Goal: Information Seeking & Learning: Learn about a topic

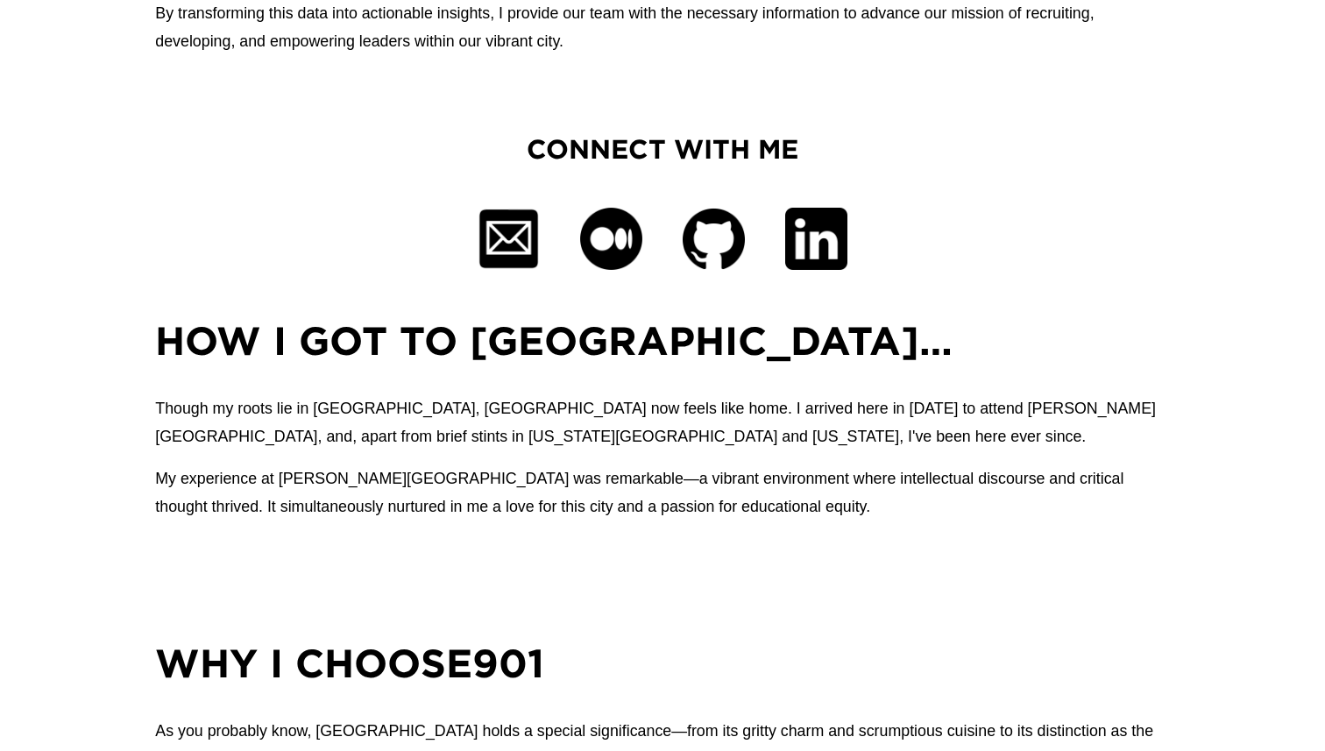
scroll to position [1075, 0]
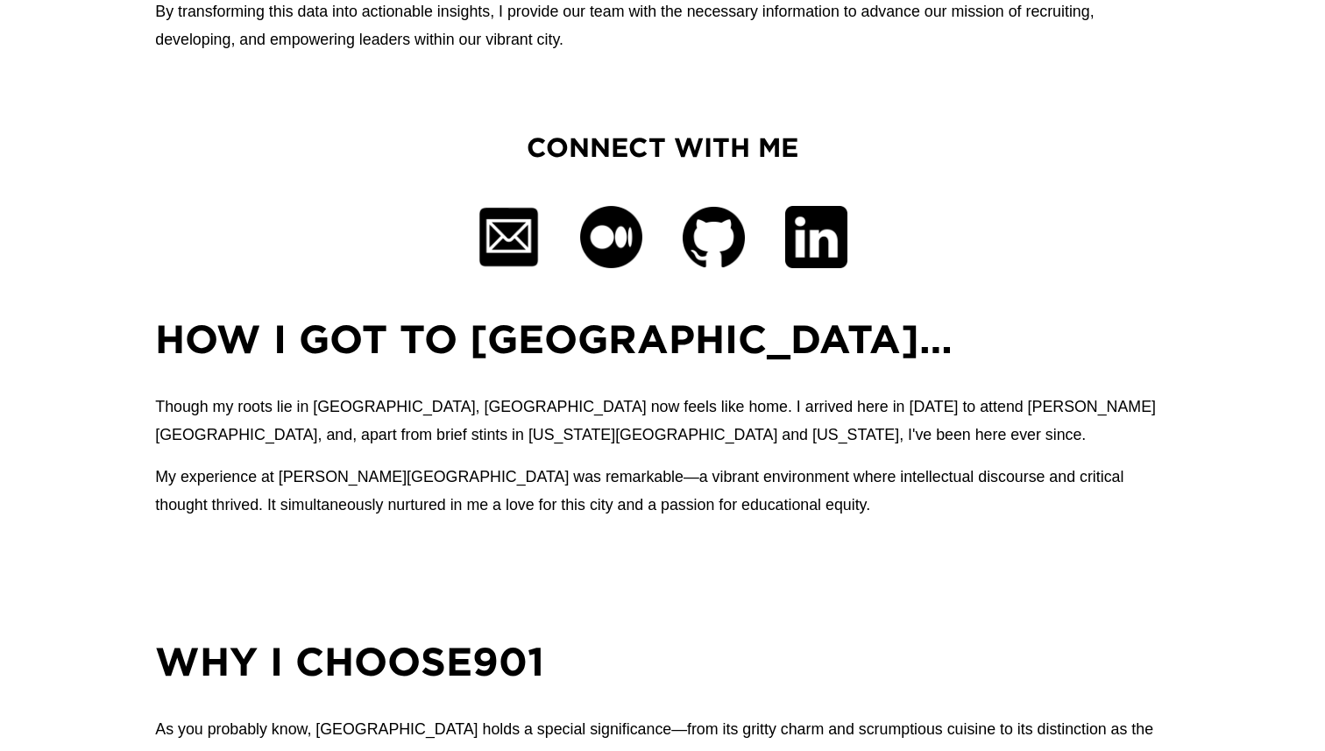
click at [719, 249] on div at bounding box center [713, 237] width 62 height 62
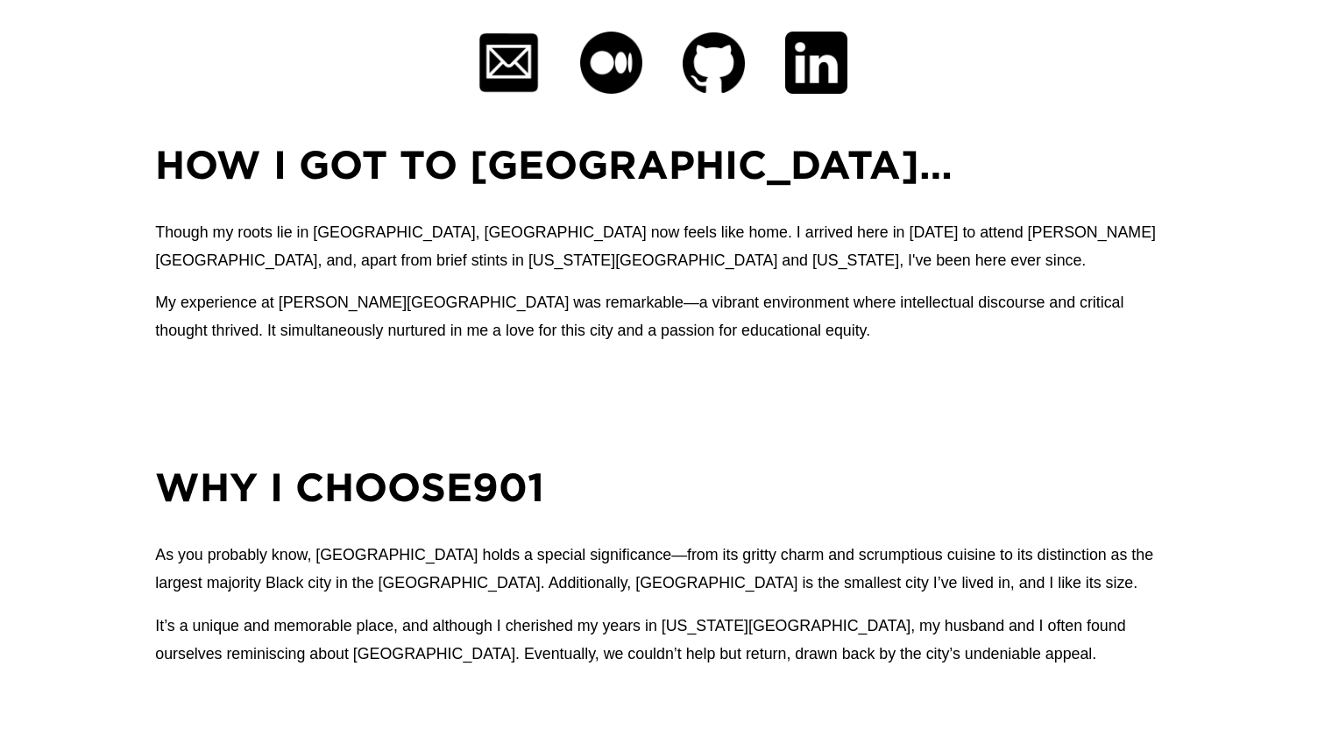
scroll to position [1249, 0]
click at [617, 243] on p "Though my roots lie in [GEOGRAPHIC_DATA], [GEOGRAPHIC_DATA] now feels like home…" at bounding box center [662, 246] width 1014 height 56
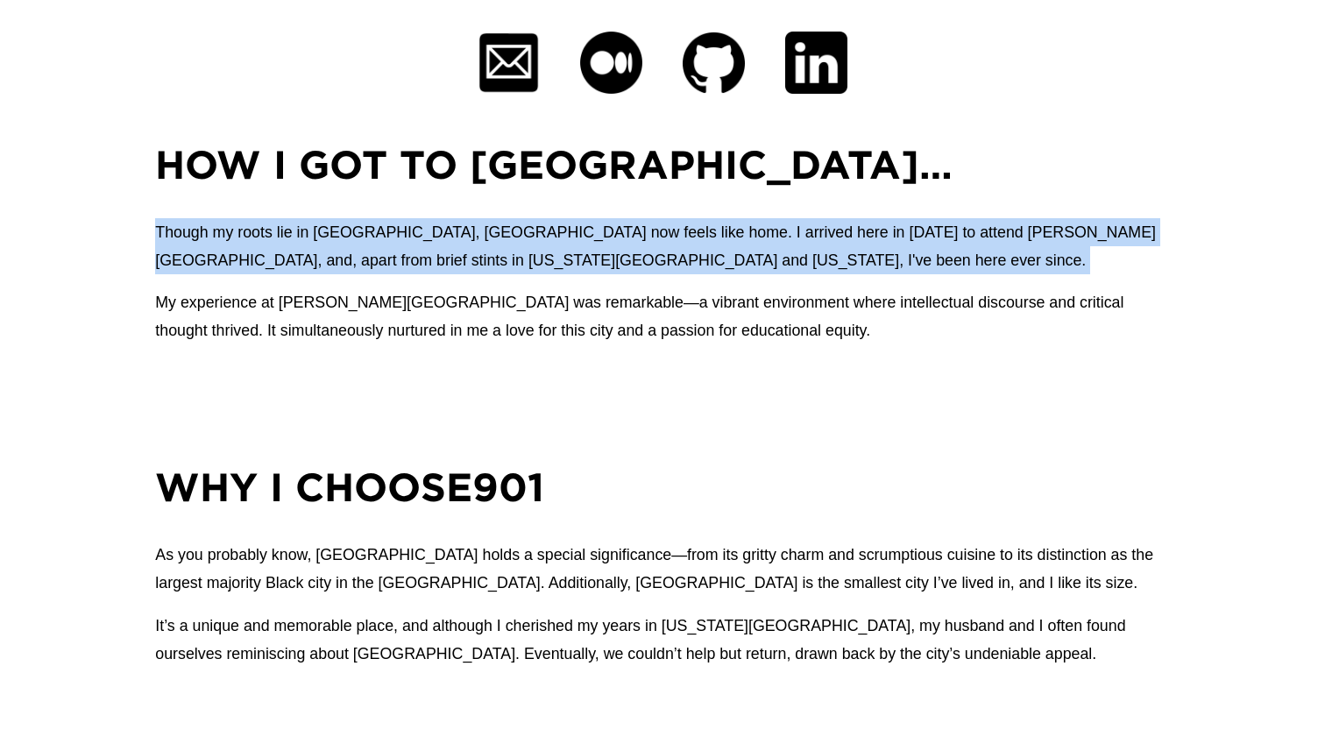
click at [617, 243] on p "Though my roots lie in [GEOGRAPHIC_DATA], [GEOGRAPHIC_DATA] now feels like home…" at bounding box center [662, 246] width 1014 height 56
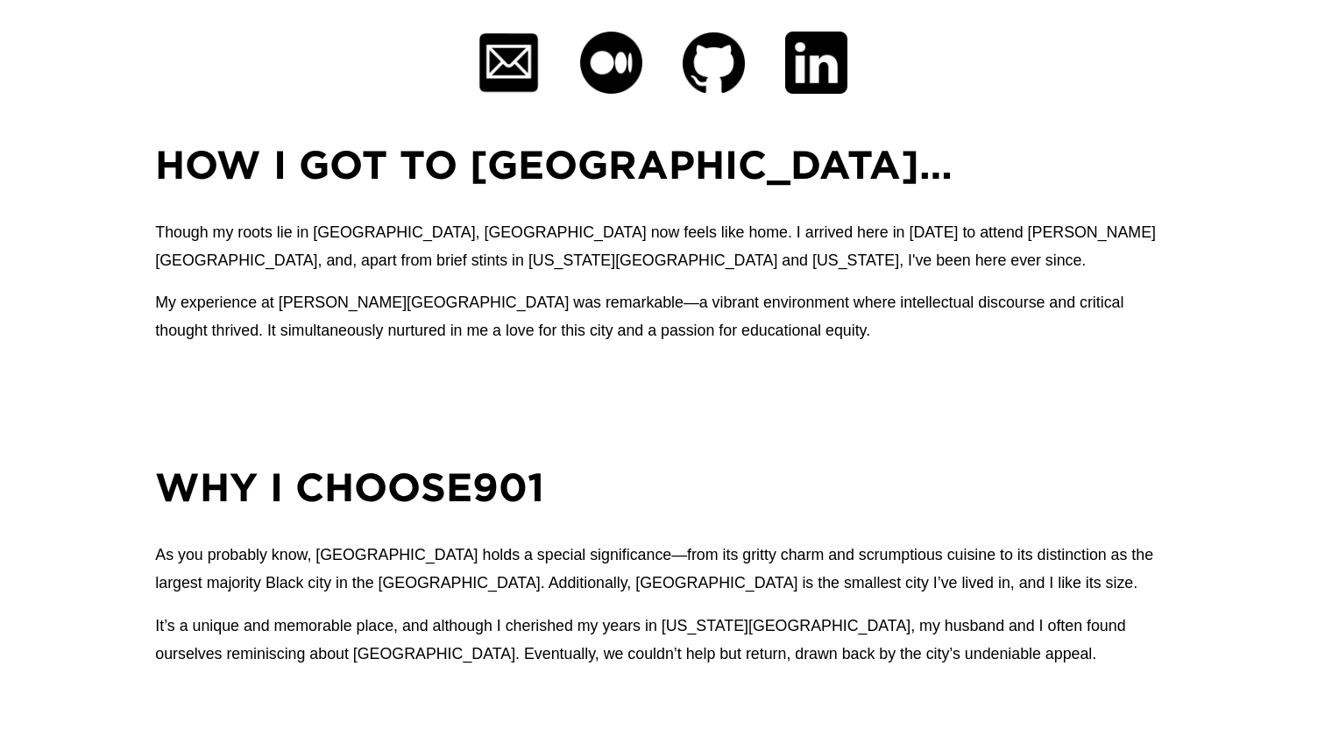
click at [808, 329] on p "My experience at [PERSON_NAME][GEOGRAPHIC_DATA] was remarkable—a vibrant enviro…" at bounding box center [662, 316] width 1014 height 56
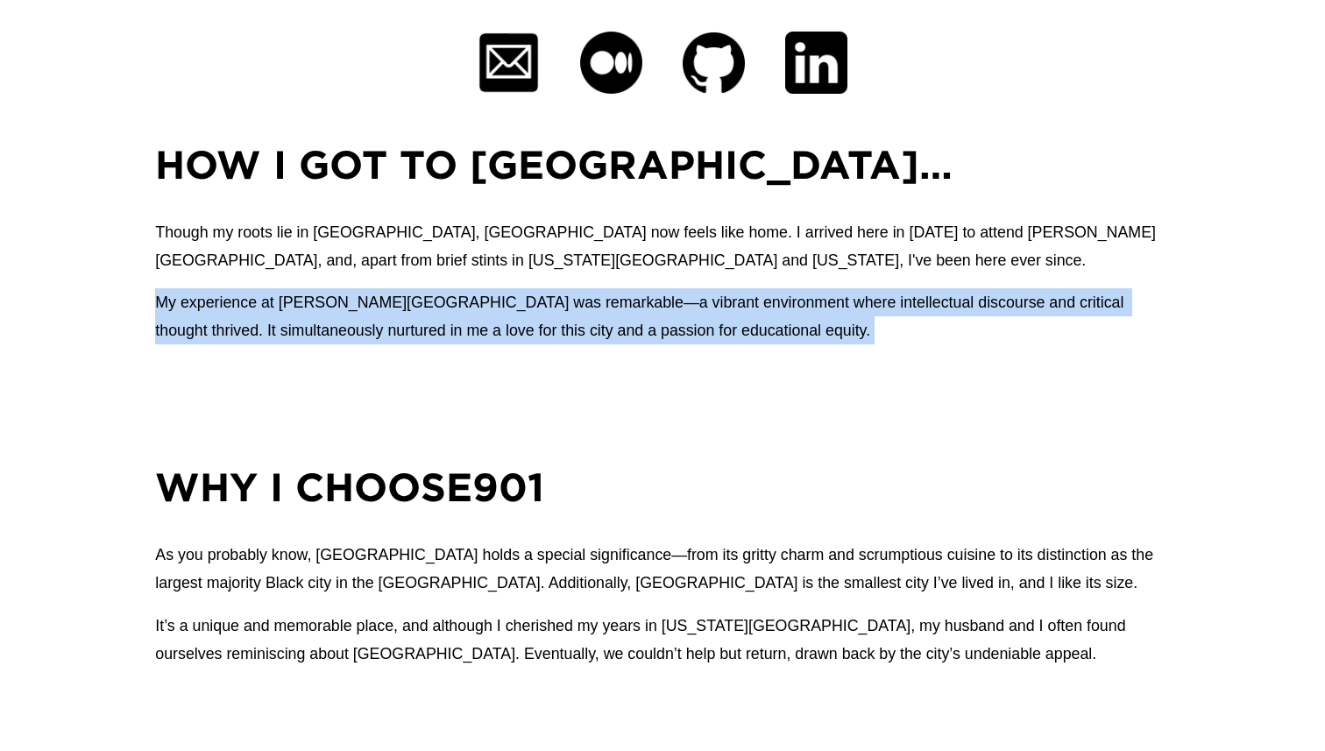
click at [808, 329] on p "My experience at [PERSON_NAME][GEOGRAPHIC_DATA] was remarkable—a vibrant enviro…" at bounding box center [662, 316] width 1014 height 56
click at [824, 333] on p "My experience at [PERSON_NAME][GEOGRAPHIC_DATA] was remarkable—a vibrant enviro…" at bounding box center [662, 316] width 1014 height 56
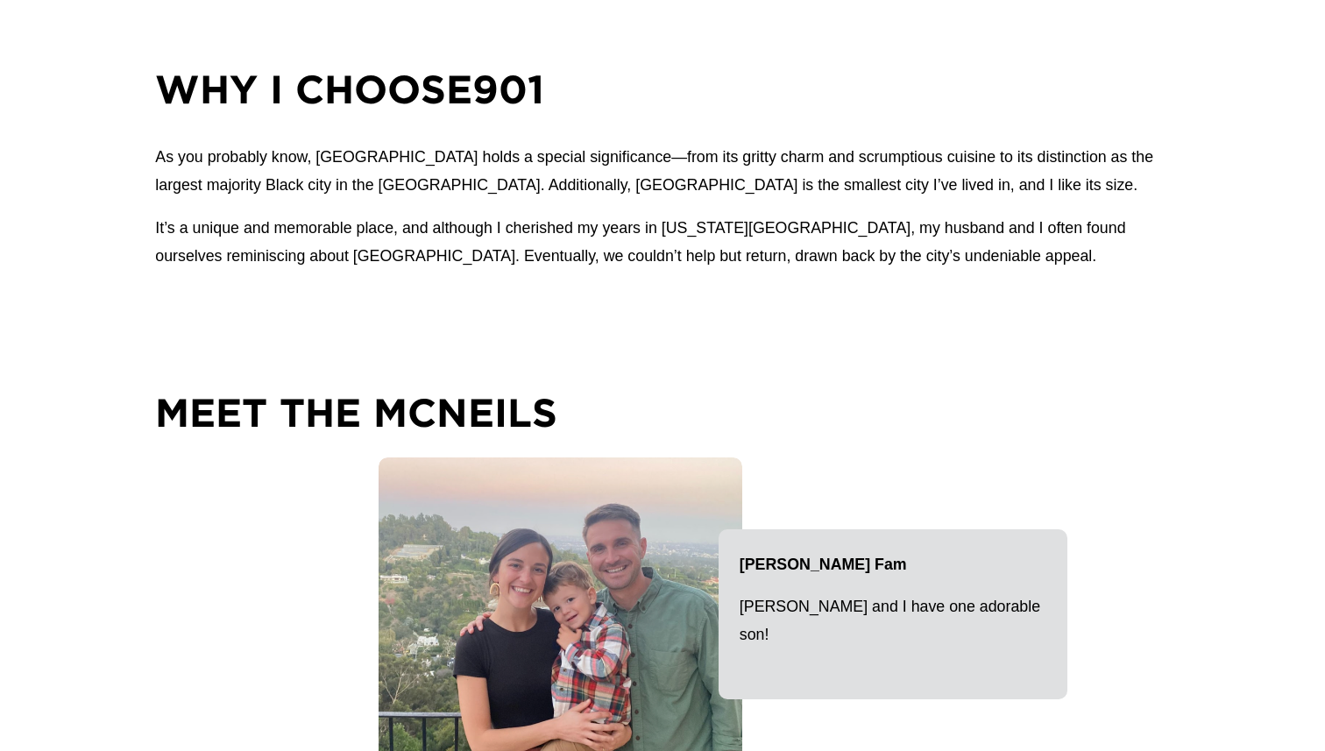
scroll to position [1813, 0]
